Goal: Check status: Check status

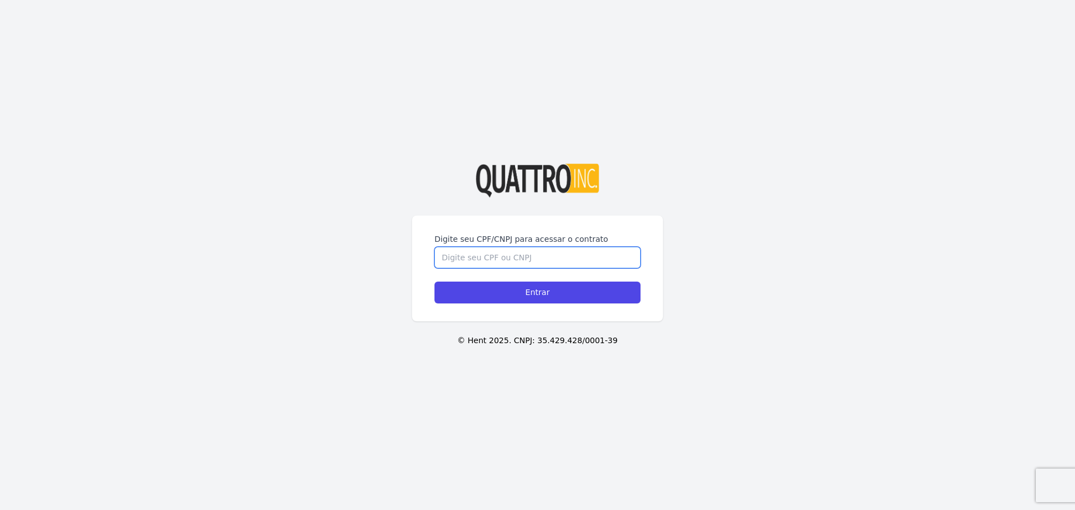
click at [494, 261] on input "Digite seu CPF/CNPJ para acessar o contrato" at bounding box center [537, 257] width 206 height 21
type input "47690634826"
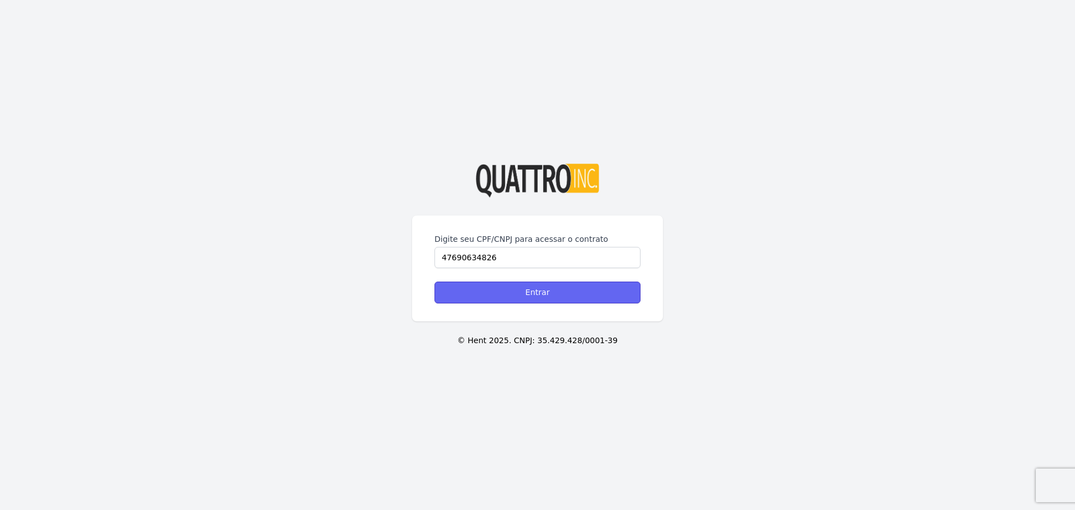
click at [542, 287] on input "Entrar" at bounding box center [537, 293] width 206 height 22
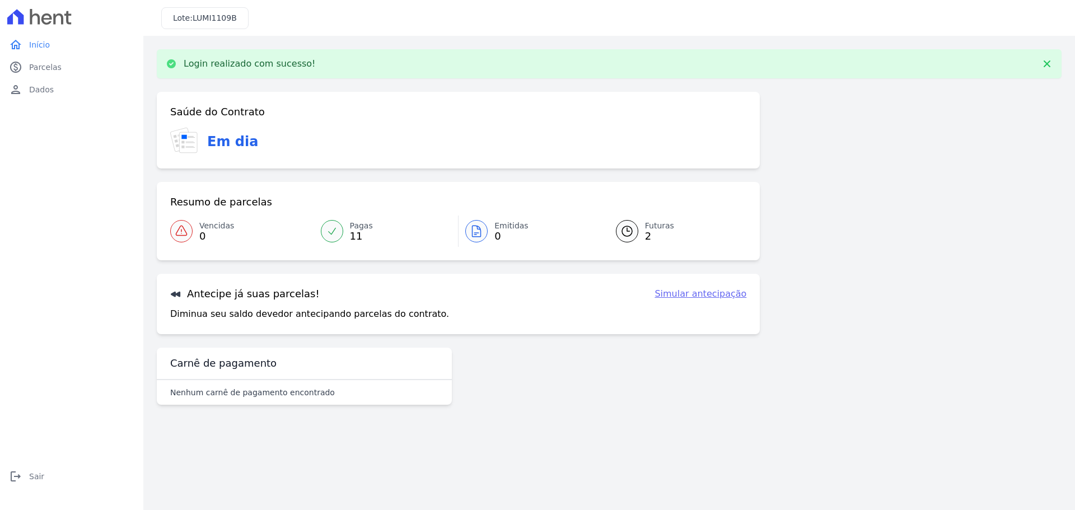
click at [341, 231] on div at bounding box center [332, 231] width 22 height 22
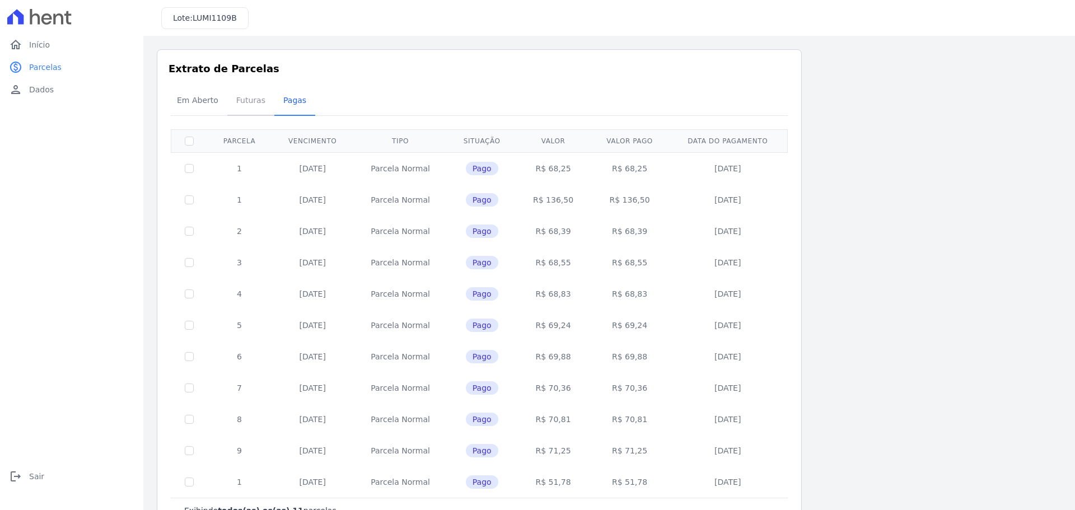
click at [243, 99] on span "Futuras" at bounding box center [250, 100] width 43 height 22
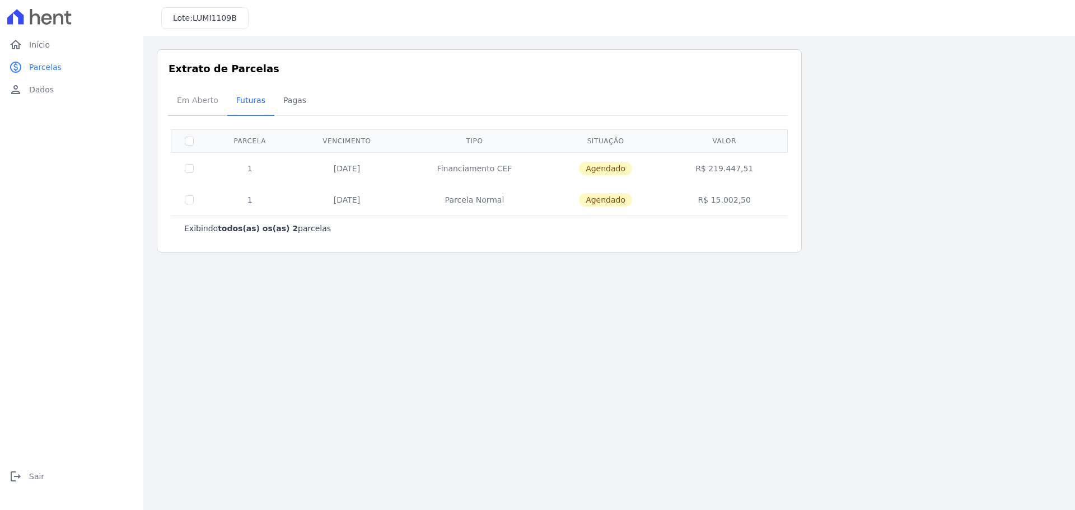
click at [197, 99] on span "Em Aberto" at bounding box center [197, 100] width 55 height 22
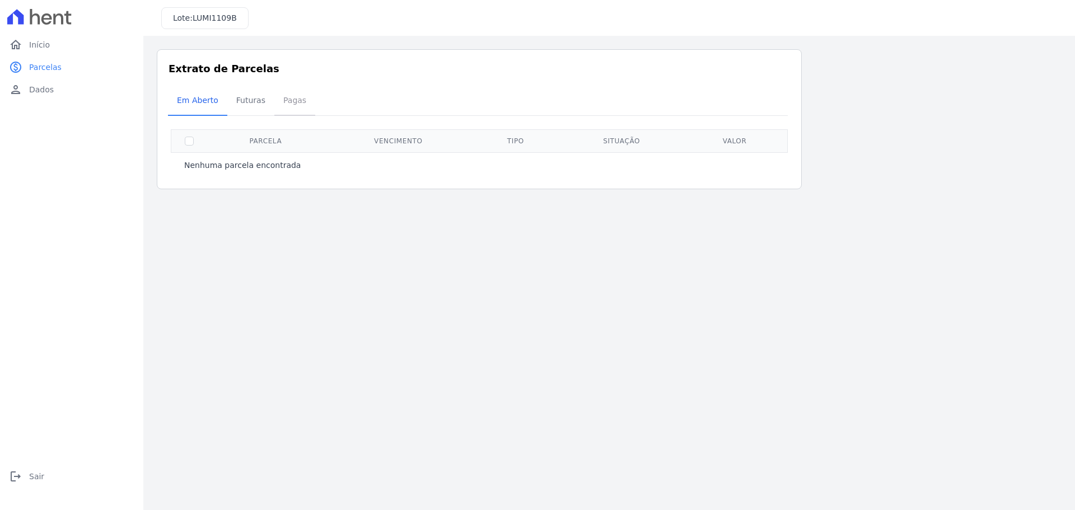
click at [276, 99] on span "Pagas" at bounding box center [294, 100] width 36 height 22
